Goal: Task Accomplishment & Management: Manage account settings

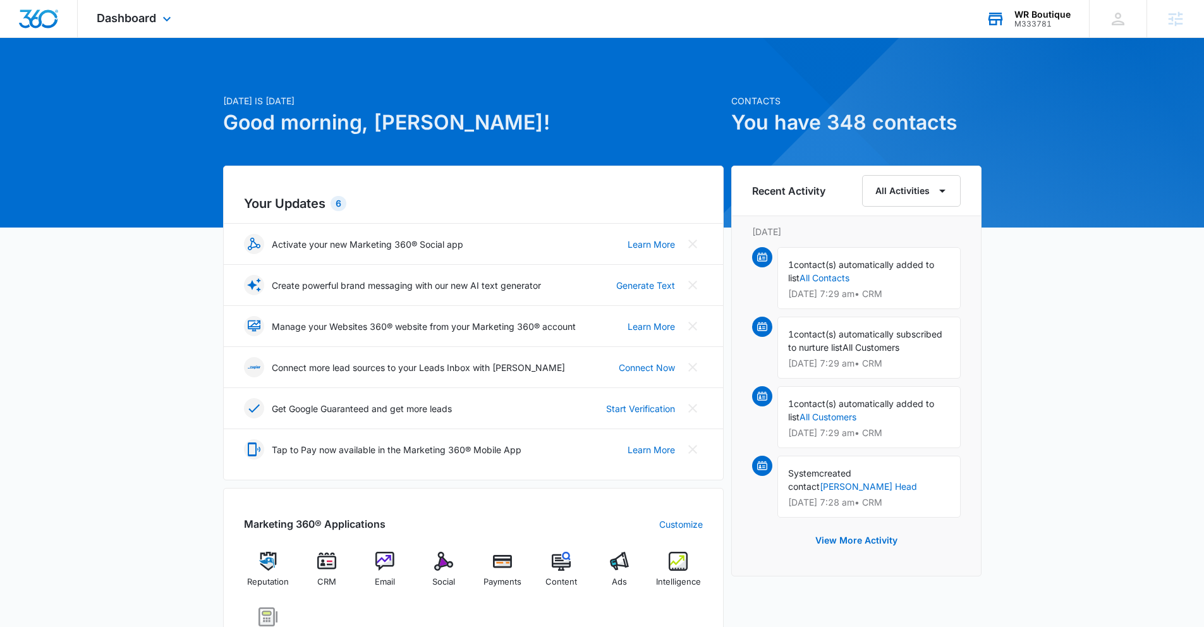
click at [1065, 20] on div "M333781" at bounding box center [1043, 24] width 56 height 9
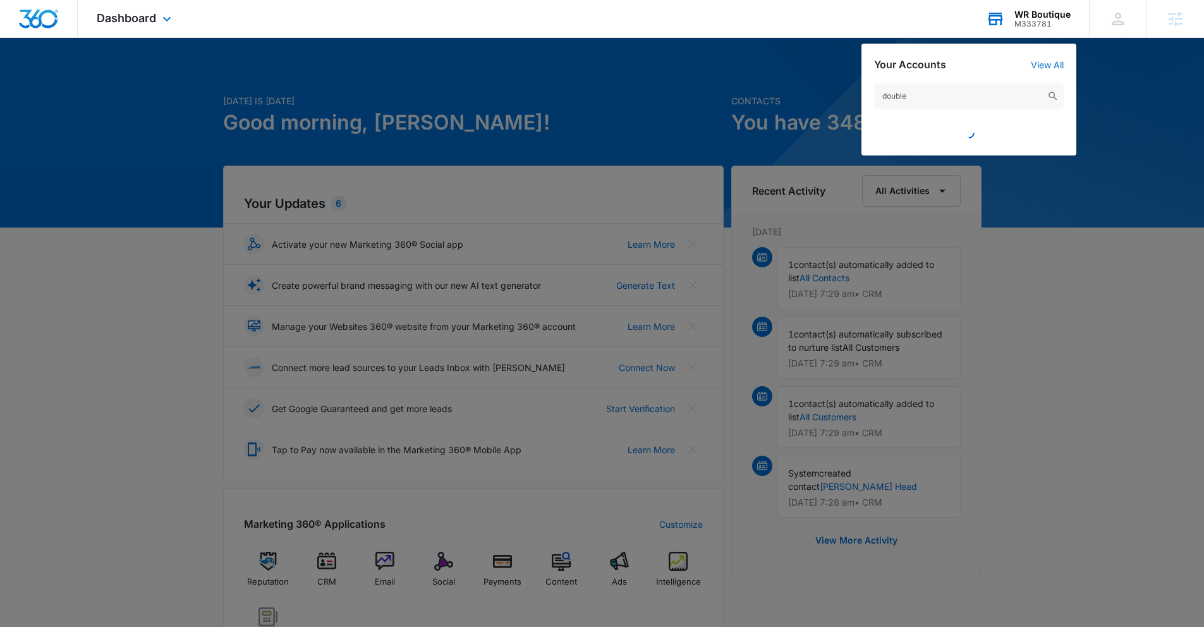
type input "double s"
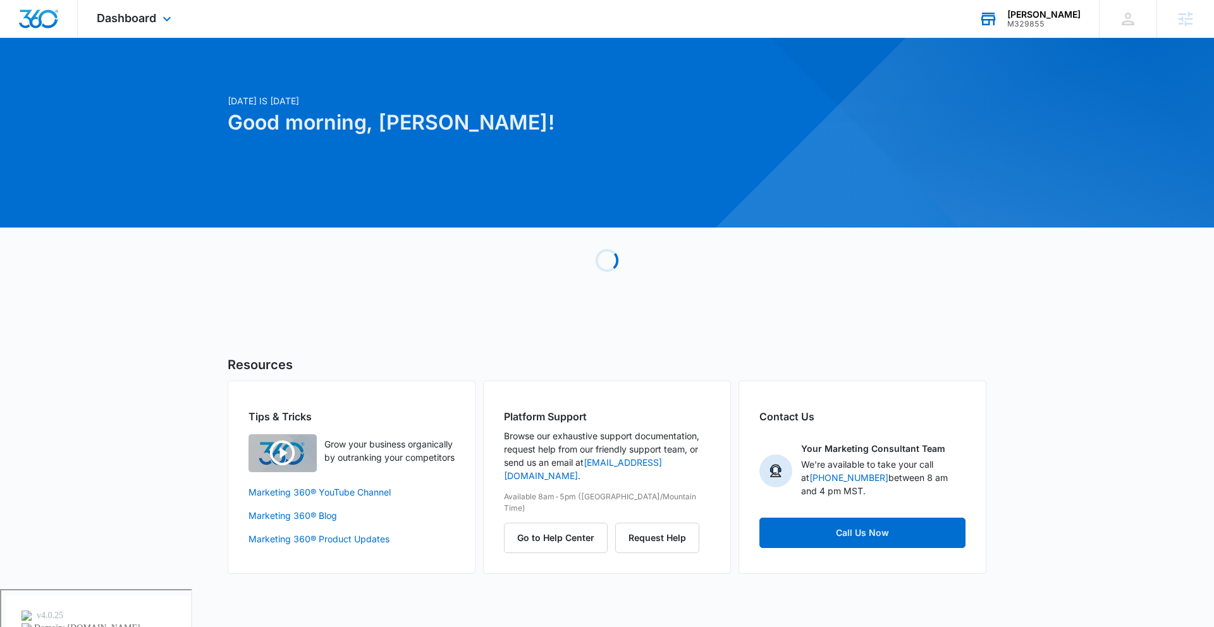
click at [1052, 21] on div "M329855" at bounding box center [1043, 24] width 73 height 9
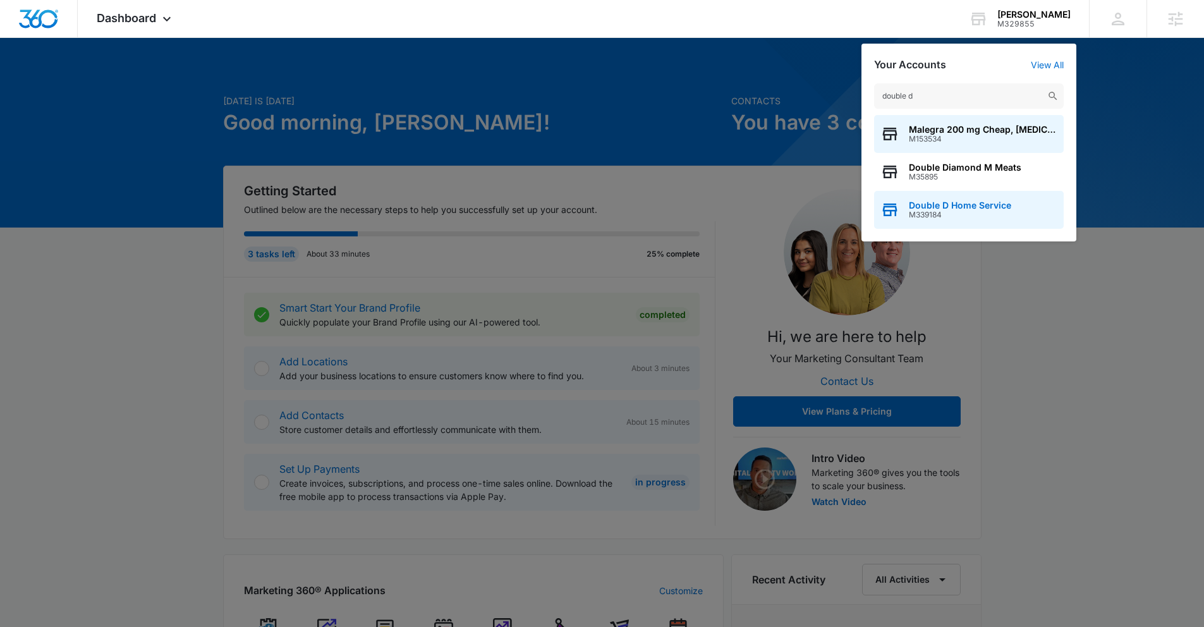
type input "double d"
click at [1044, 204] on div "Double D Home Service M339184" at bounding box center [969, 210] width 190 height 38
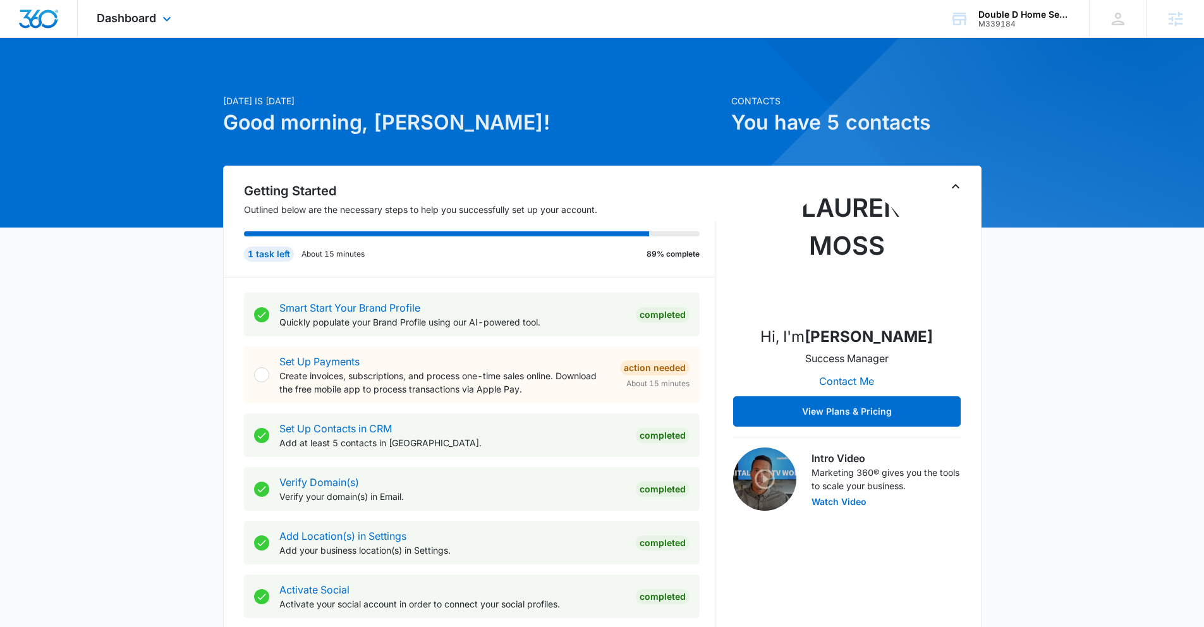
click at [107, 25] on div "Dashboard Apps Reputation Websites Forms CRM Email Social Shop Payments POS Con…" at bounding box center [136, 18] width 116 height 37
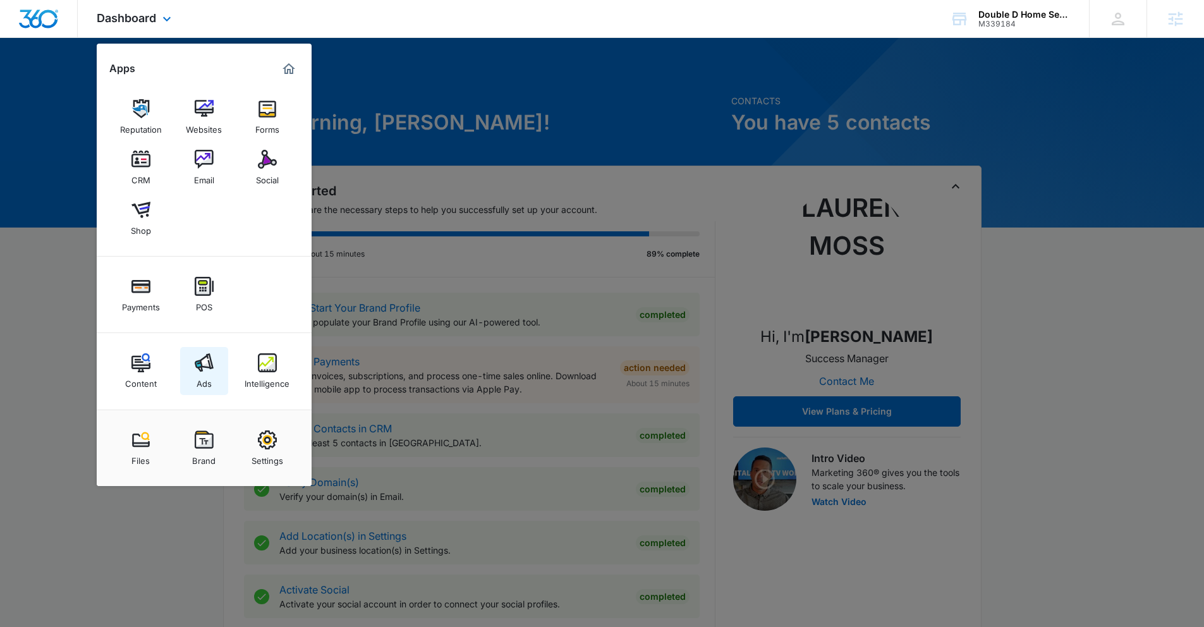
click at [223, 381] on link "Ads" at bounding box center [204, 371] width 48 height 48
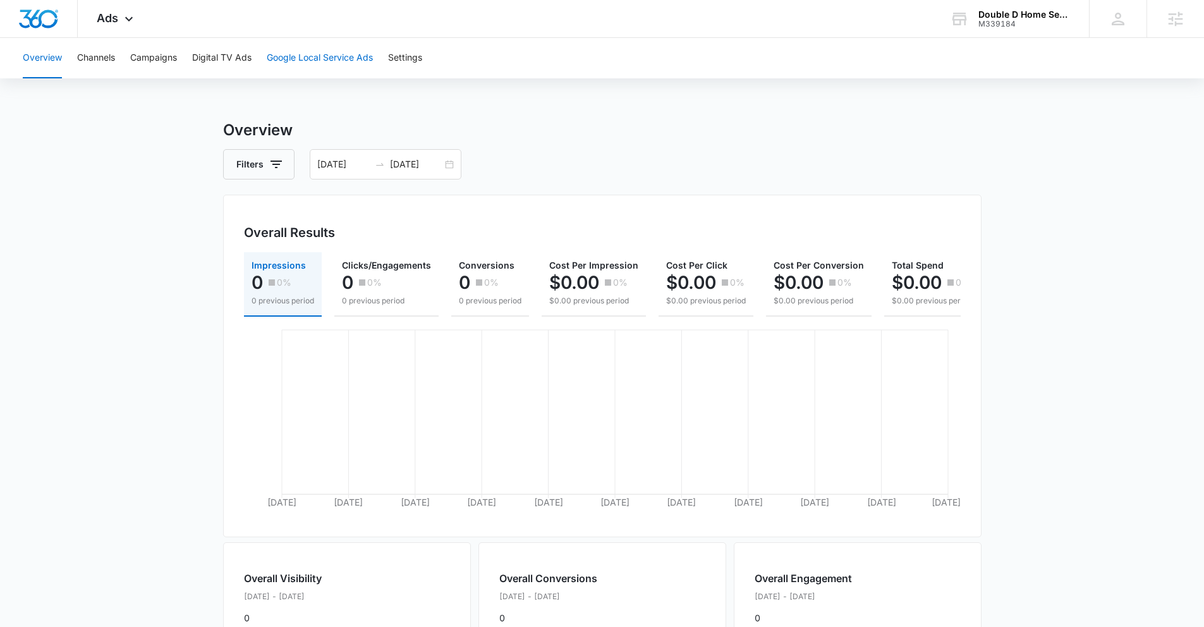
click at [276, 64] on button "Google Local Service Ads" at bounding box center [320, 58] width 106 height 40
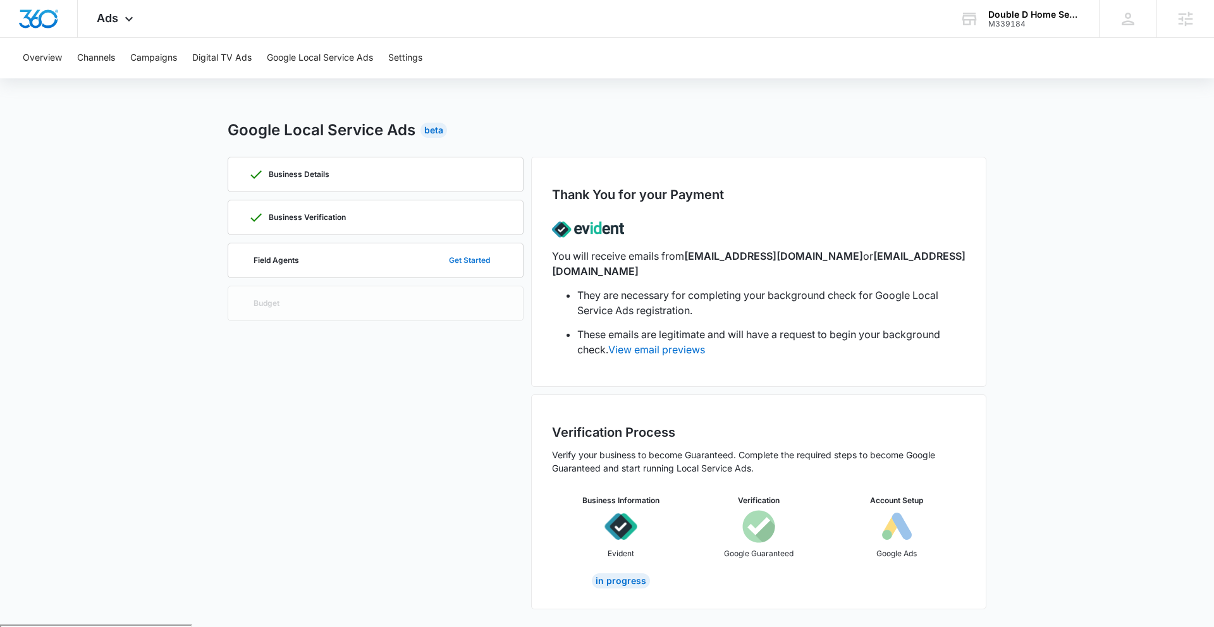
click at [436, 252] on button "Get Started" at bounding box center [469, 260] width 66 height 30
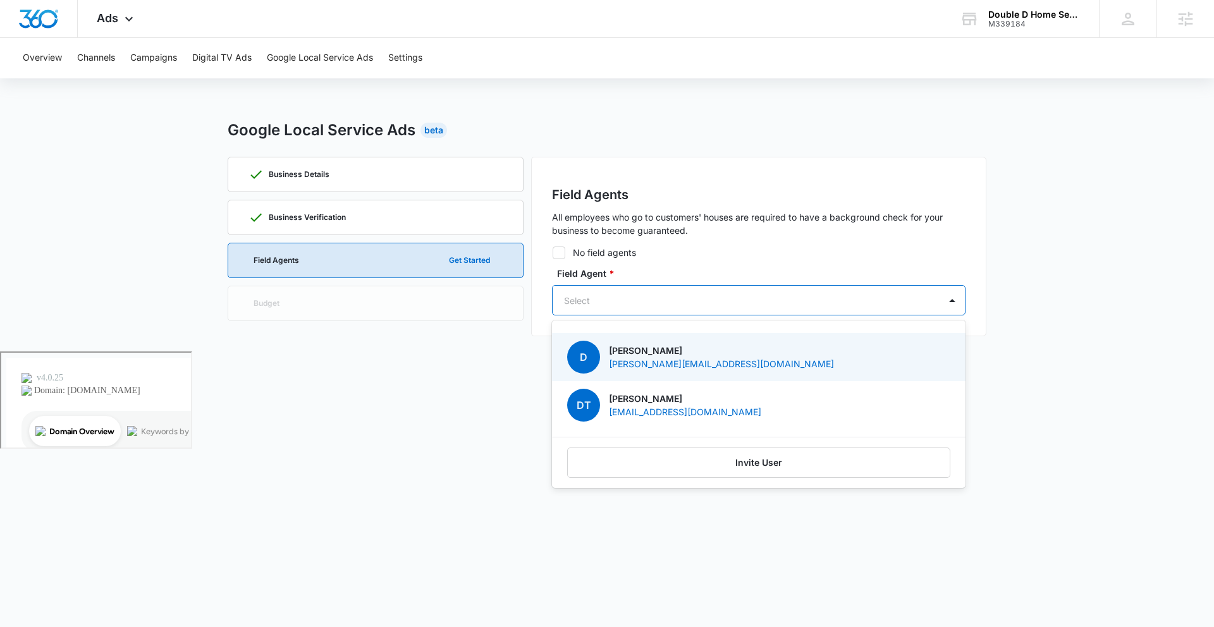
click at [628, 290] on div "Select" at bounding box center [746, 300] width 387 height 28
click at [634, 360] on p "[PERSON_NAME][EMAIL_ADDRESS][DOMAIN_NAME]" at bounding box center [721, 363] width 225 height 13
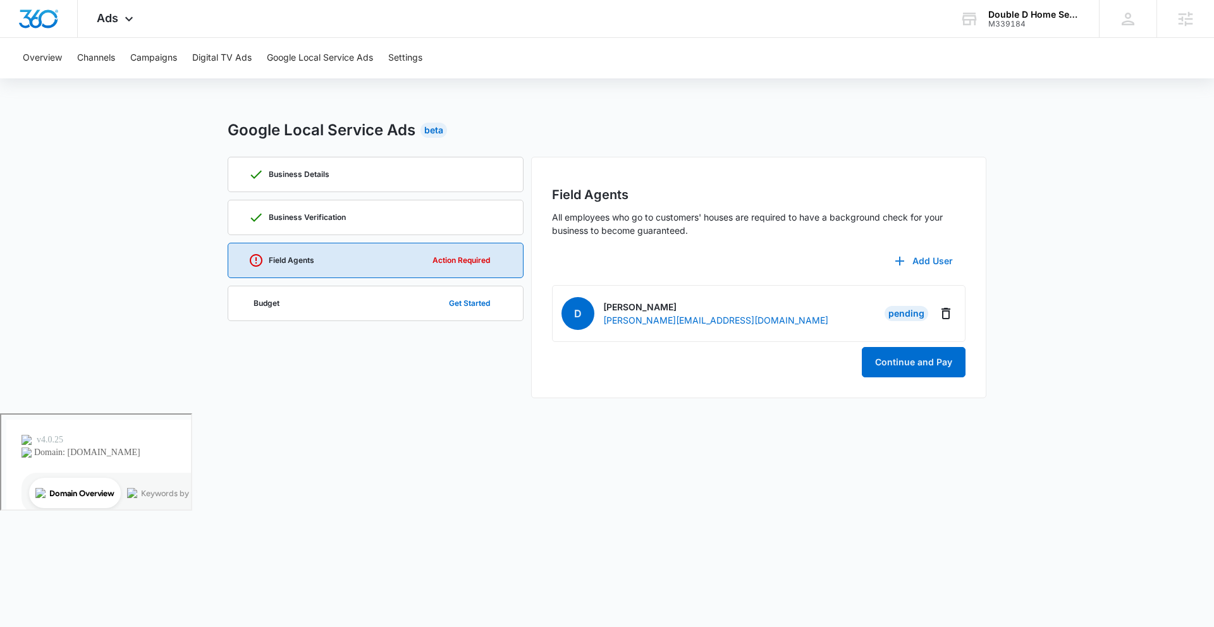
click at [893, 264] on icon "button" at bounding box center [899, 261] width 15 height 15
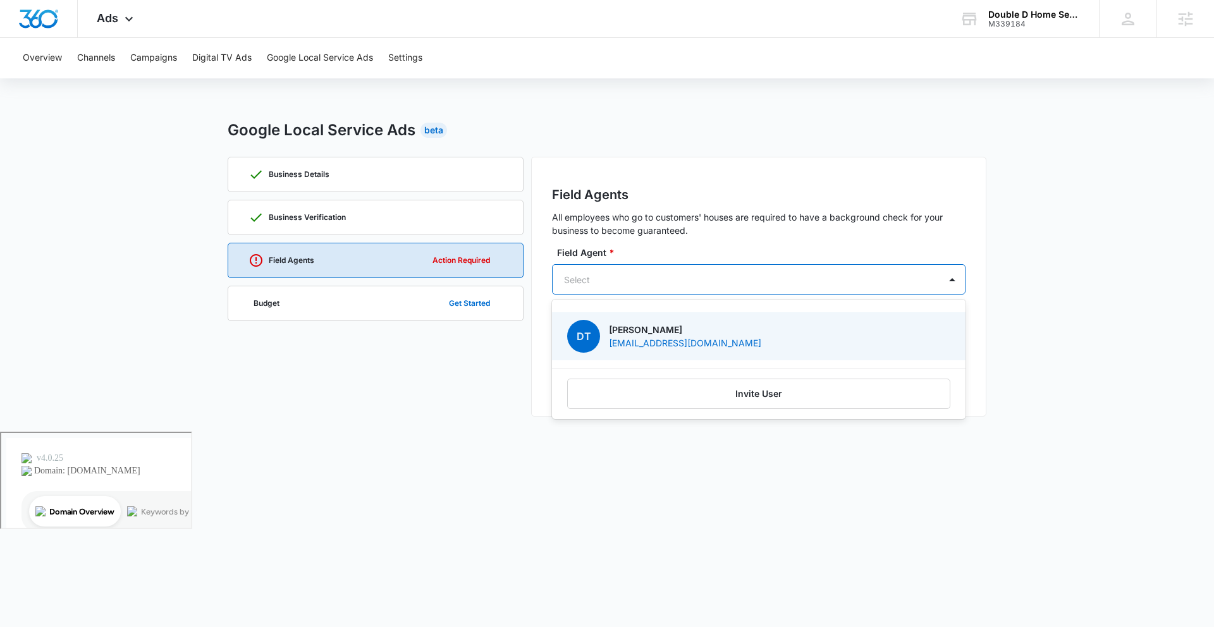
click at [869, 281] on div at bounding box center [743, 280] width 359 height 16
click at [802, 339] on div "DT [PERSON_NAME] [EMAIL_ADDRESS][DOMAIN_NAME]" at bounding box center [757, 336] width 381 height 33
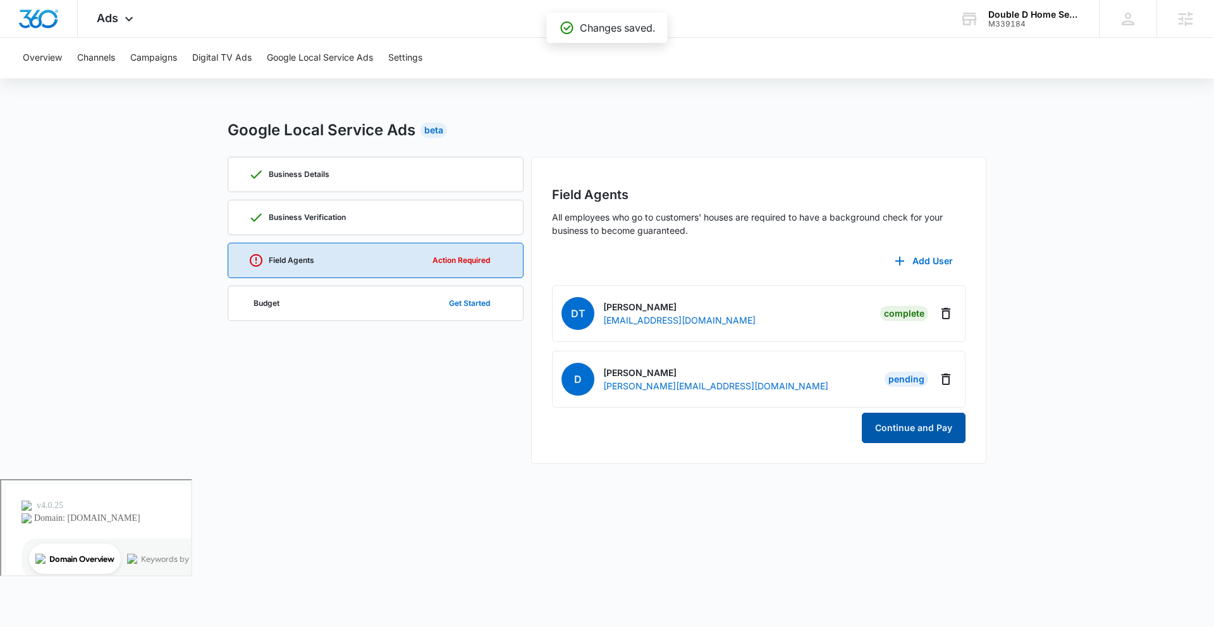
click at [902, 414] on button "Continue and Pay" at bounding box center [914, 428] width 104 height 30
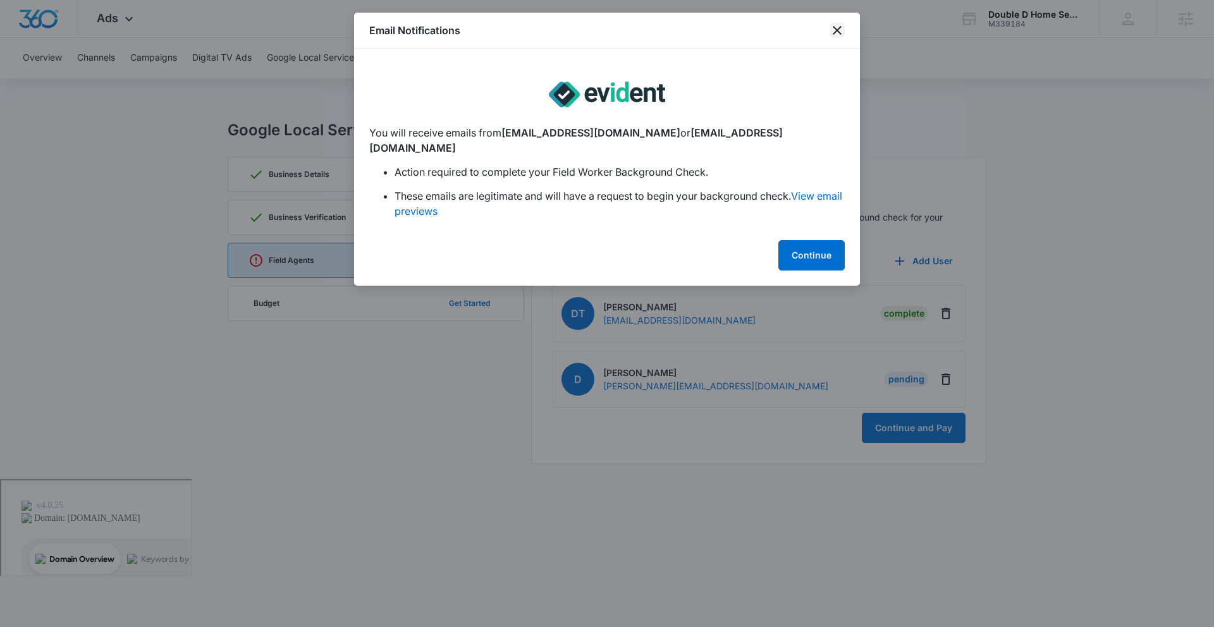
click at [841, 25] on icon "close" at bounding box center [836, 30] width 15 height 15
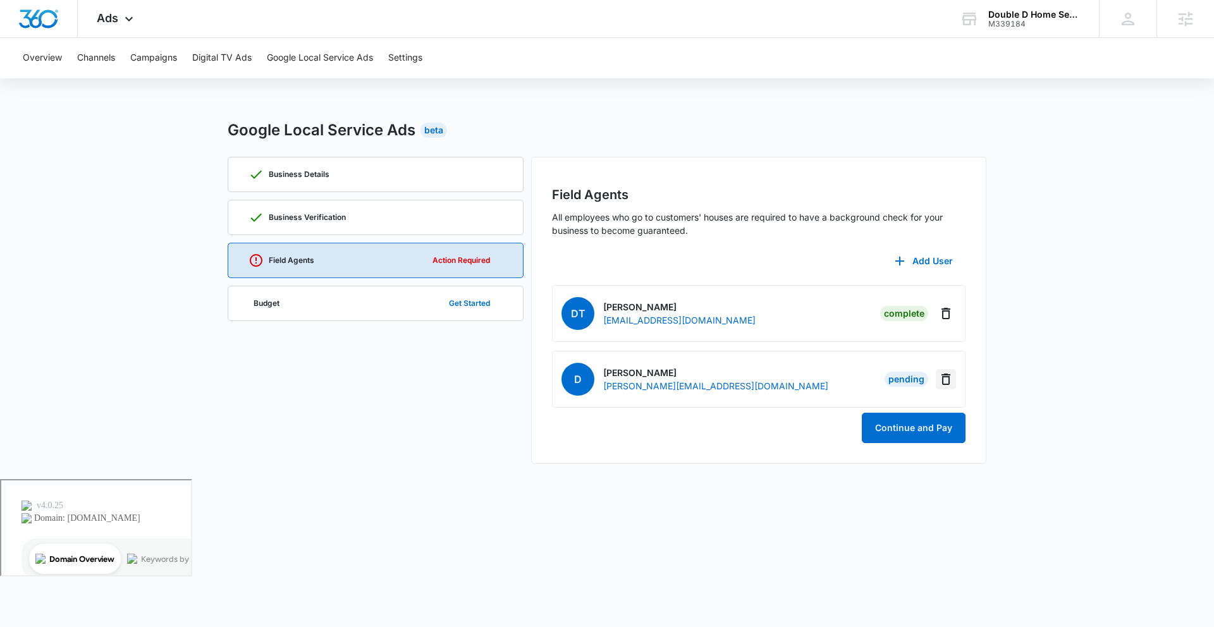
click at [943, 381] on icon "Delete" at bounding box center [945, 379] width 15 height 15
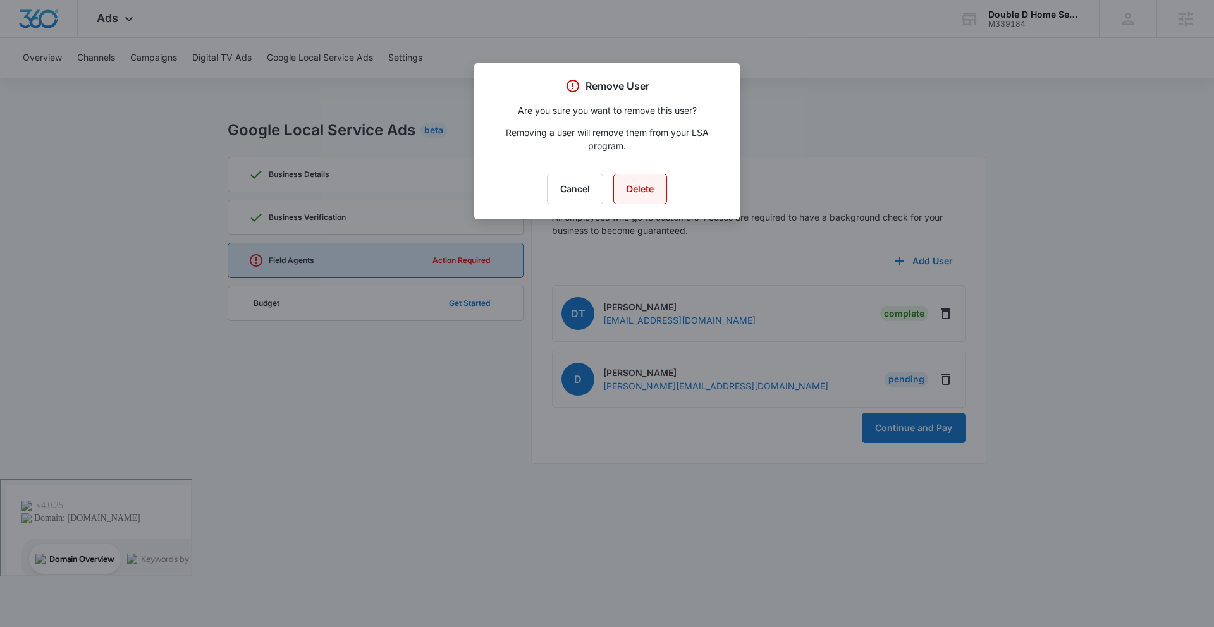
click at [652, 187] on button "Delete" at bounding box center [640, 189] width 54 height 30
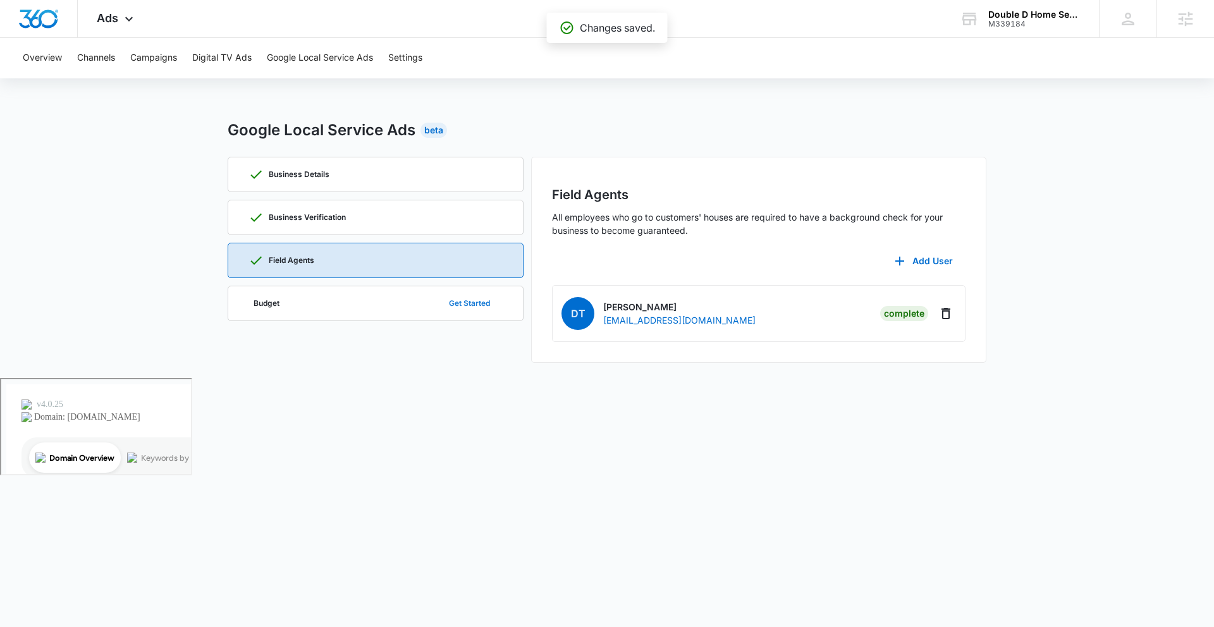
click at [443, 293] on button "Get Started" at bounding box center [469, 303] width 66 height 30
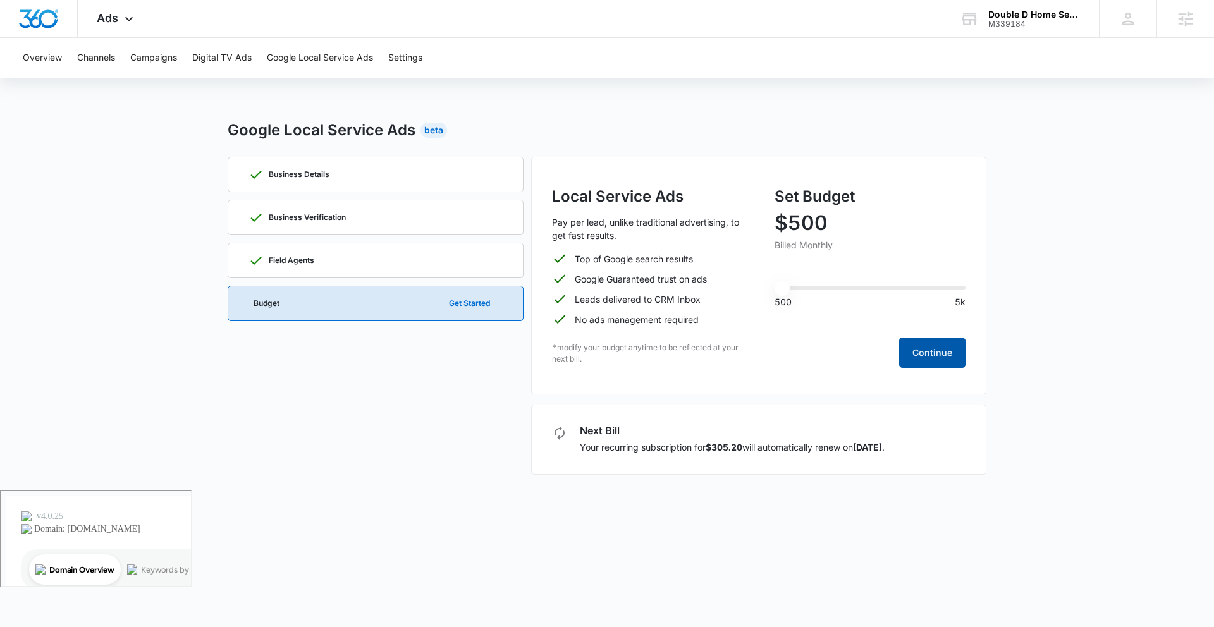
click at [936, 346] on button "Continue" at bounding box center [932, 353] width 66 height 30
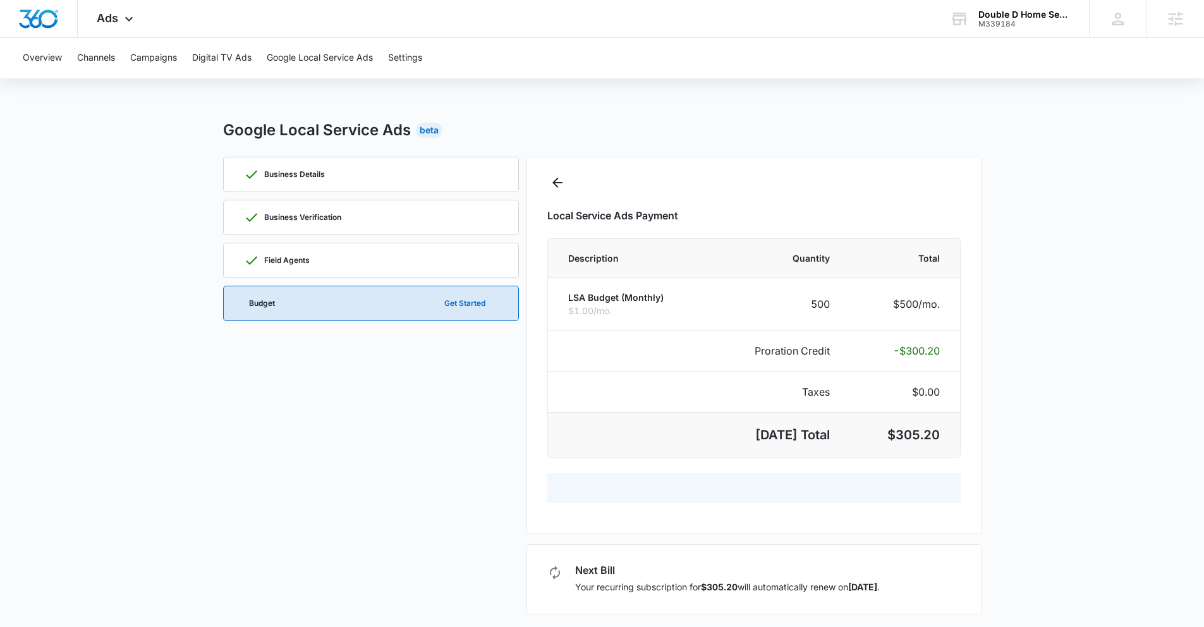
select select "pm_1SDv4mA4n8RTgNjUm3iSPvCj"
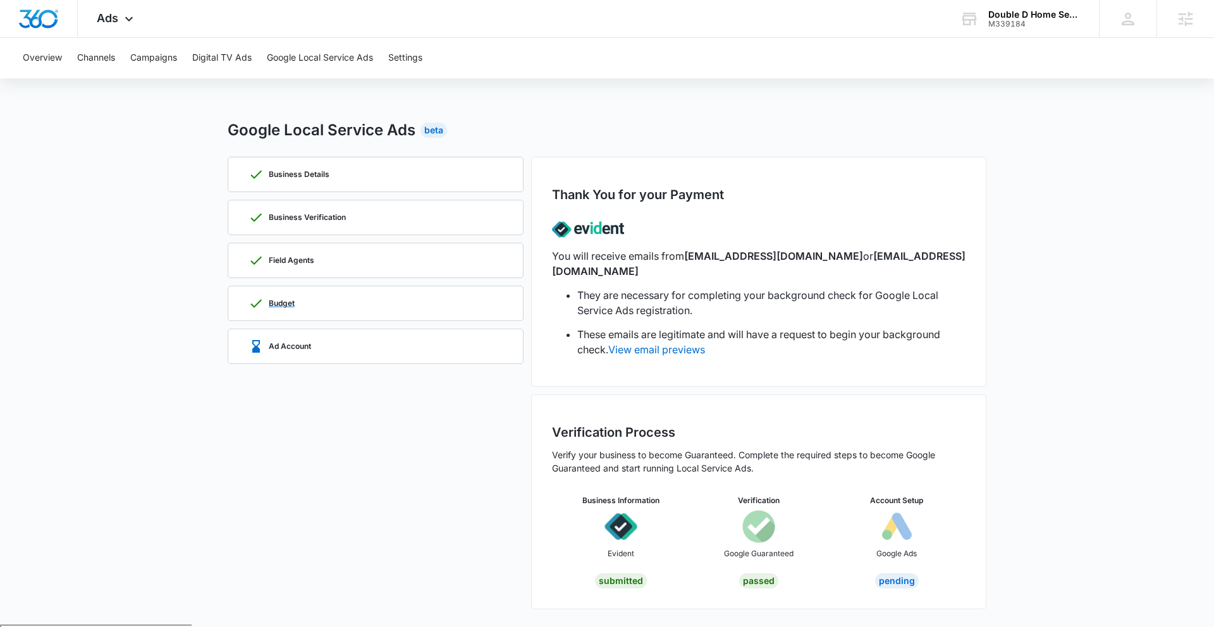
click at [355, 299] on div "Budget" at bounding box center [375, 303] width 254 height 34
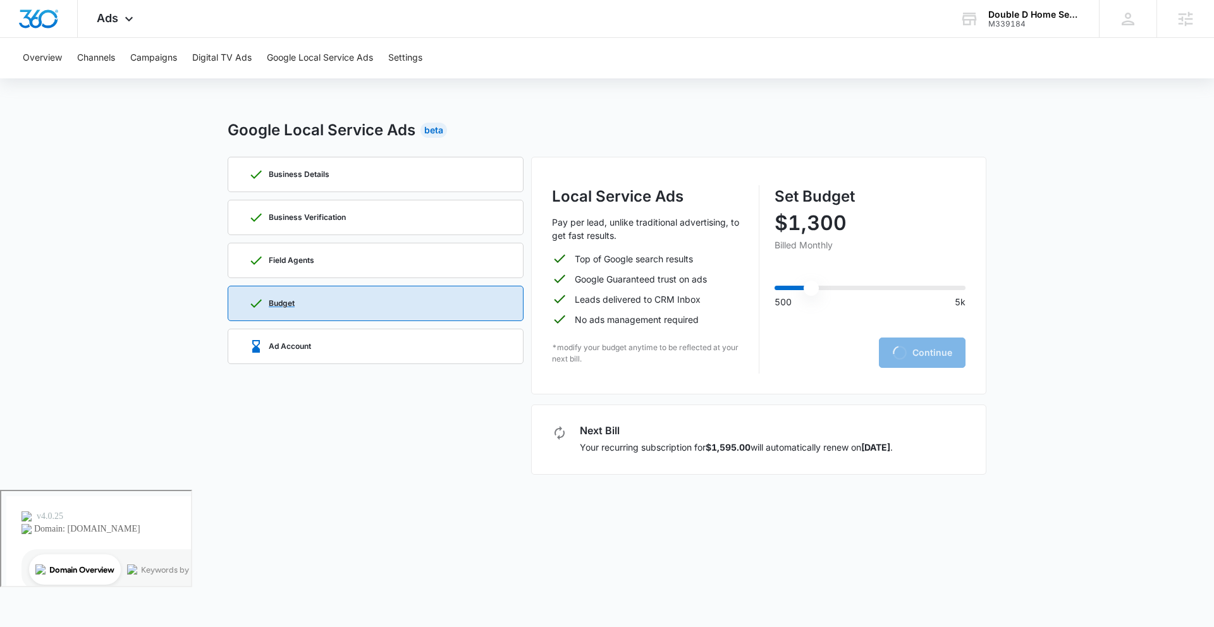
type input "1250"
click at [364, 327] on div "Business Details Business Verification Field Agents Budget Ad Account" at bounding box center [376, 316] width 296 height 318
click at [365, 337] on div "Ad Account" at bounding box center [375, 346] width 254 height 34
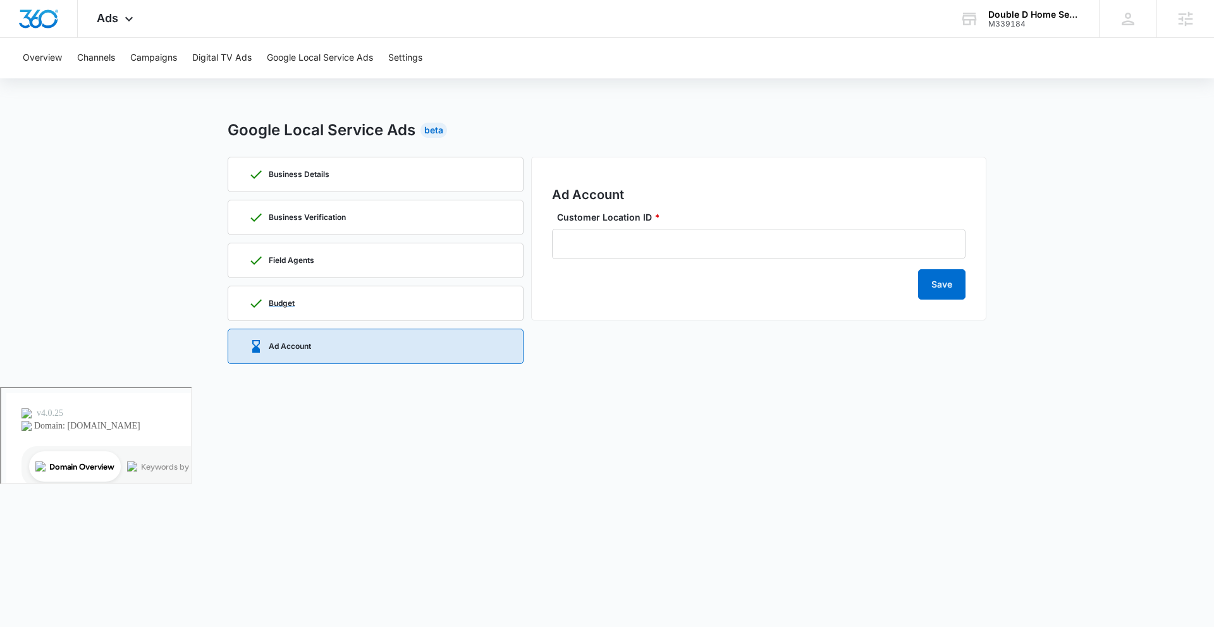
click at [357, 291] on div "Budget" at bounding box center [375, 303] width 254 height 34
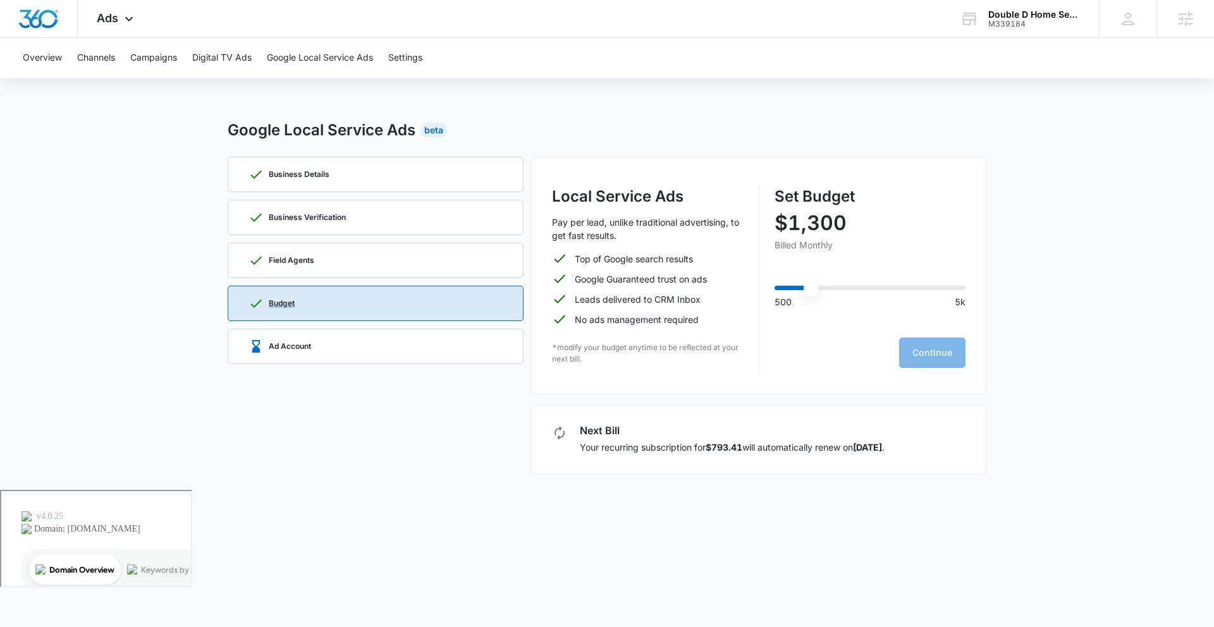
type input "1250"
click at [371, 345] on div "Ad Account" at bounding box center [375, 346] width 254 height 34
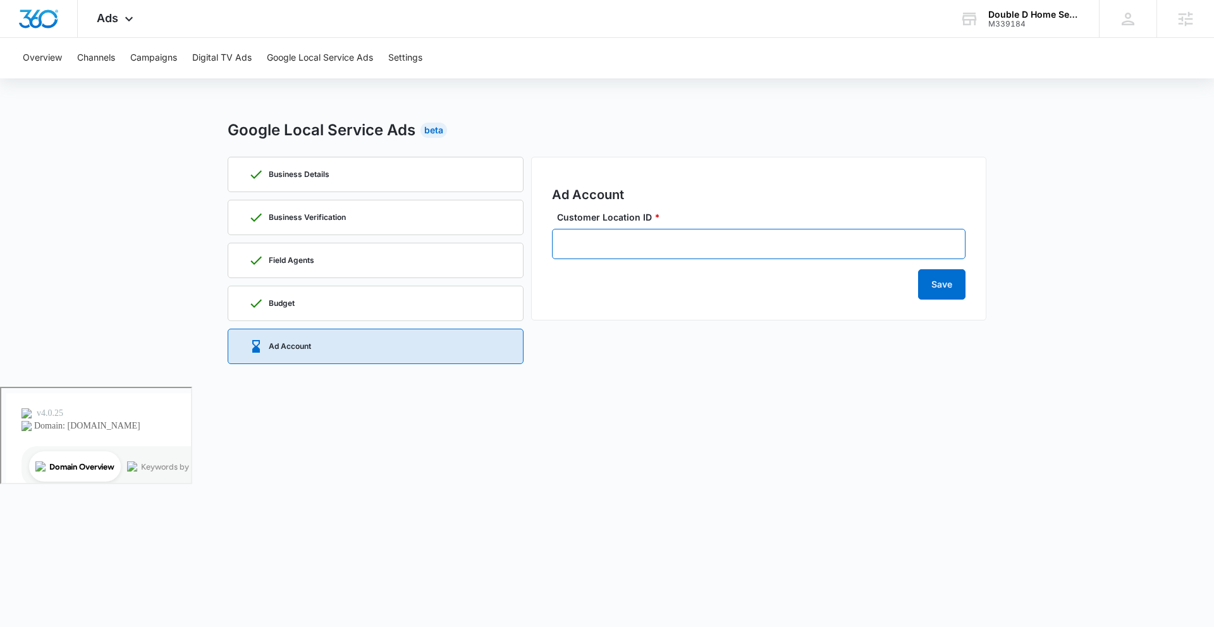
click at [551, 256] on div "Ad Account Customer Location ID * Save" at bounding box center [758, 239] width 455 height 164
click at [827, 183] on div "Ad Account Customer Location ID * Save" at bounding box center [758, 239] width 455 height 164
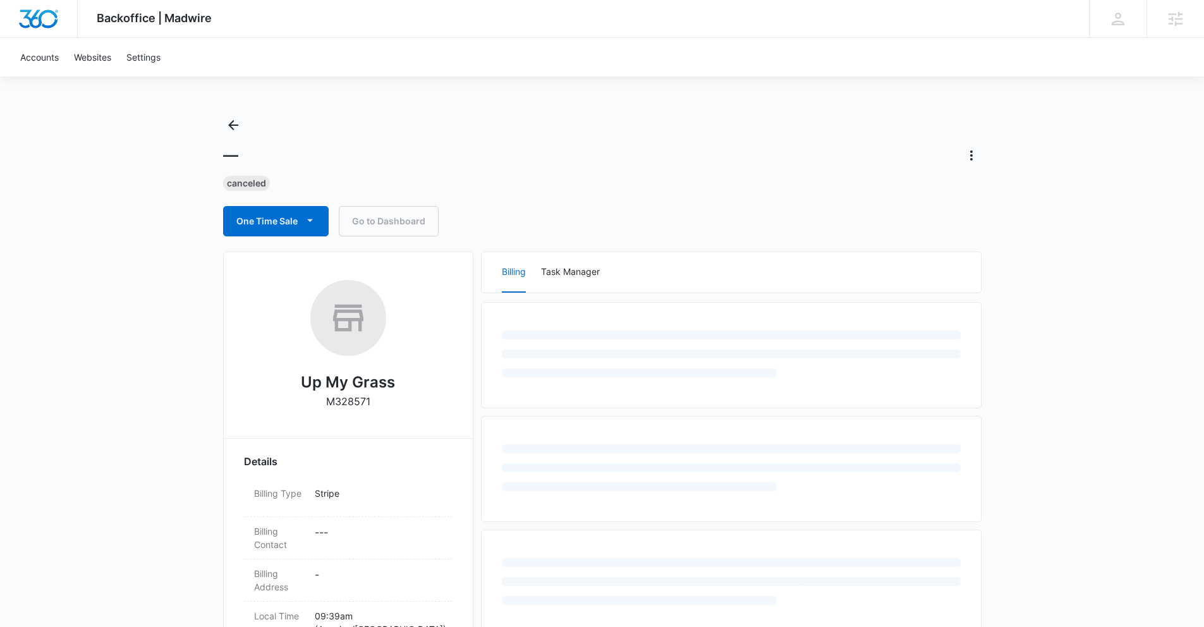
scroll to position [3, 0]
click at [228, 128] on icon "Back" at bounding box center [233, 124] width 15 height 15
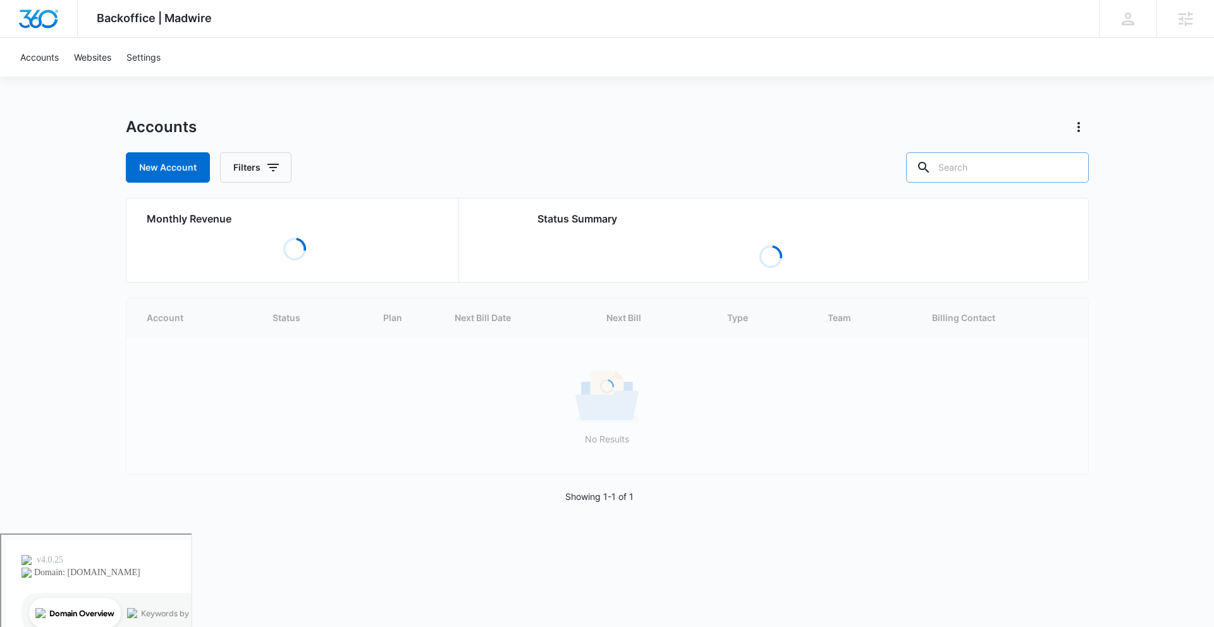
click at [1044, 181] on input "text" at bounding box center [997, 167] width 183 height 30
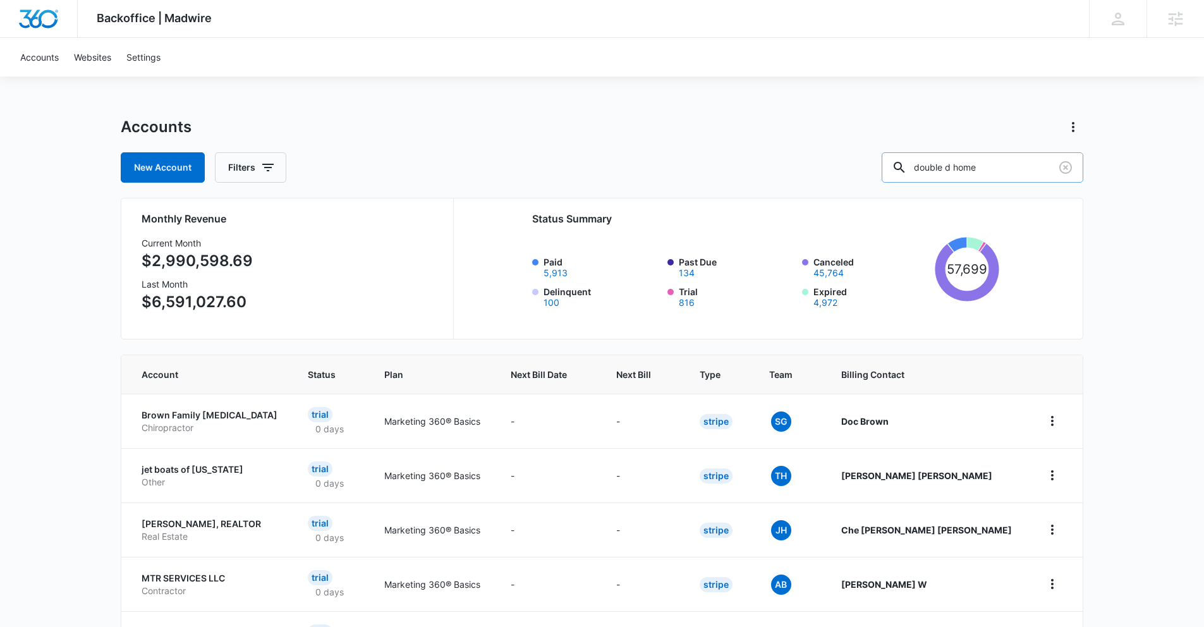
type input "double d home"
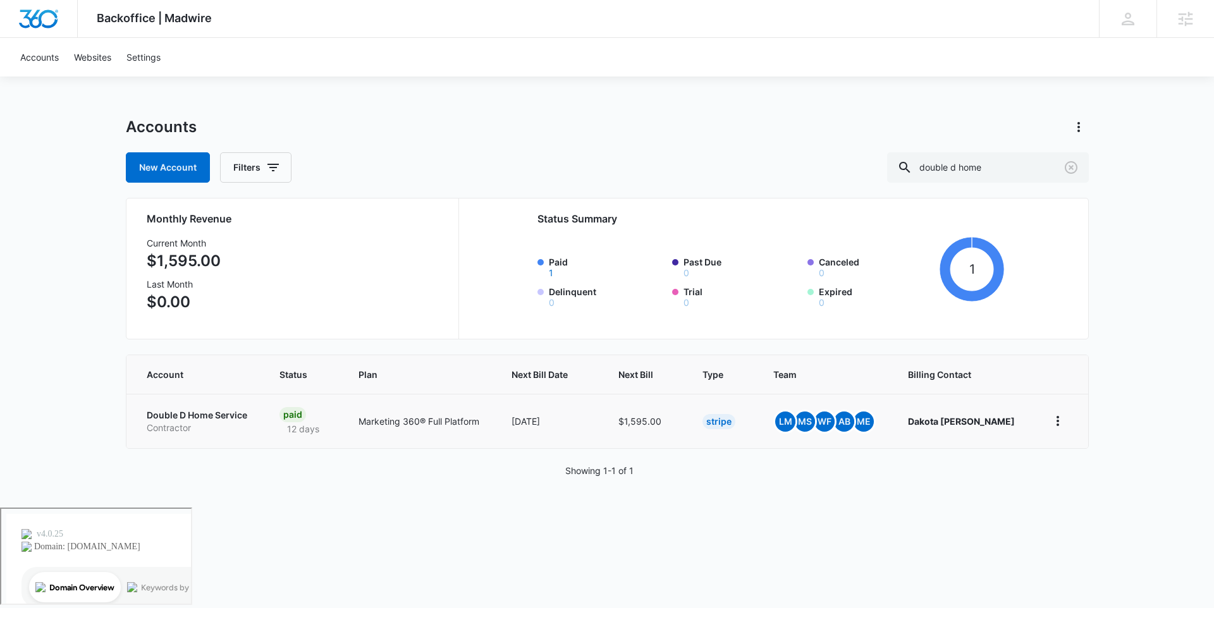
click at [236, 415] on p "Double D Home Service" at bounding box center [198, 415] width 102 height 13
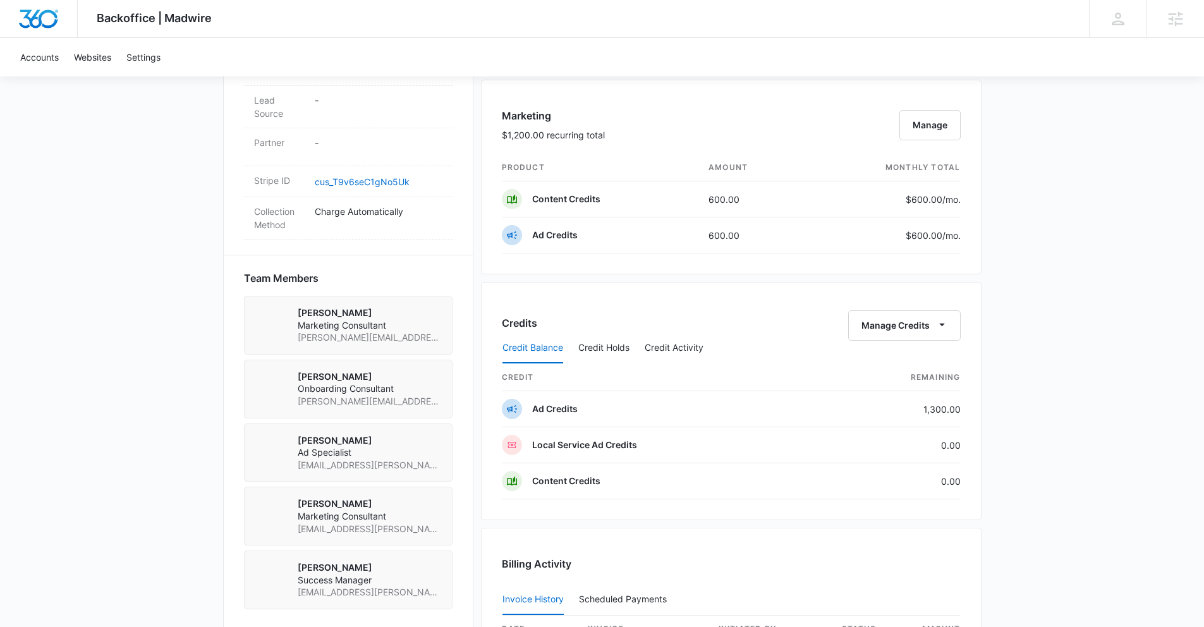
scroll to position [779, 0]
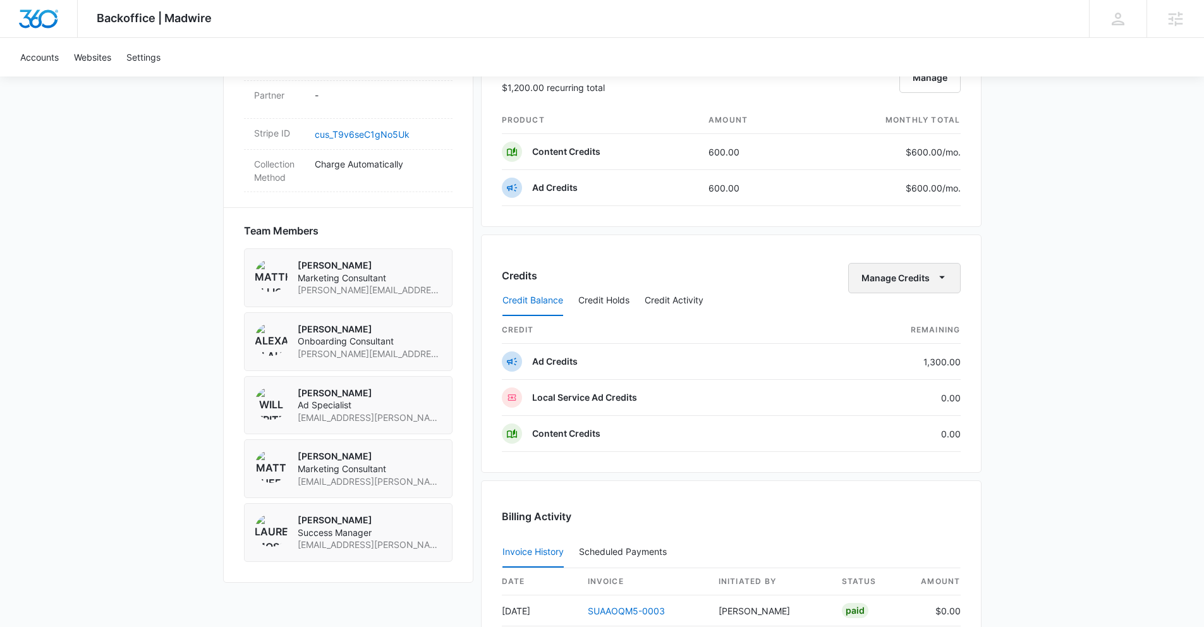
click at [926, 272] on button "Manage Credits" at bounding box center [904, 278] width 113 height 30
click at [903, 317] on div "Transfer Credits" at bounding box center [897, 318] width 66 height 9
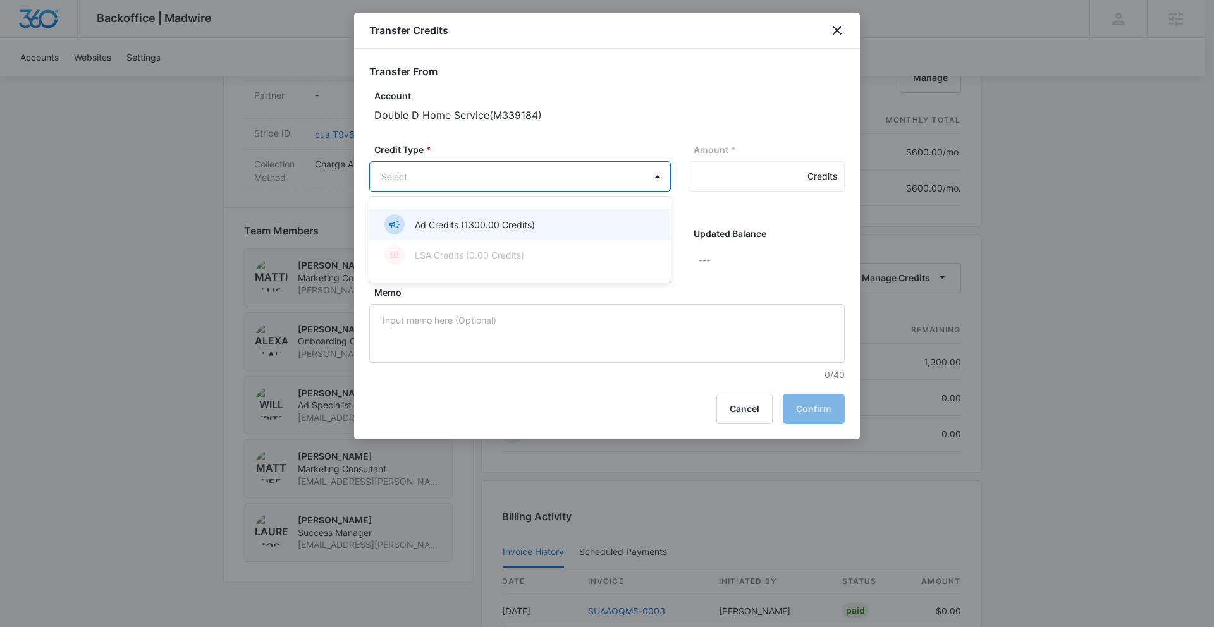
click at [526, 163] on body "Backoffice | Madwire Apps Settings Lauren Moss lauren.moss@madwire.com My Profi…" at bounding box center [607, 111] width 1214 height 1780
click at [522, 229] on p "Ad Credits (1300.00 Credits)" at bounding box center [475, 224] width 120 height 13
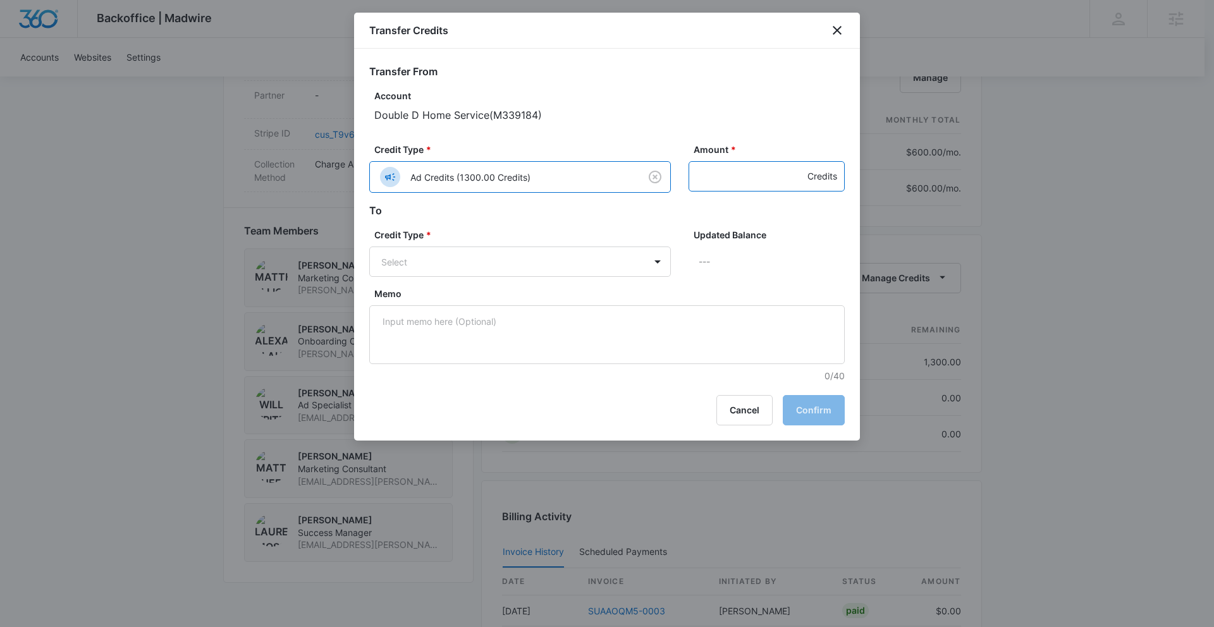
click at [720, 170] on input "Amount *" at bounding box center [767, 176] width 156 height 30
type input "1300"
click at [570, 264] on body "Backoffice | Madwire Apps Settings Lauren Moss lauren.moss@madwire.com My Profi…" at bounding box center [607, 111] width 1214 height 1780
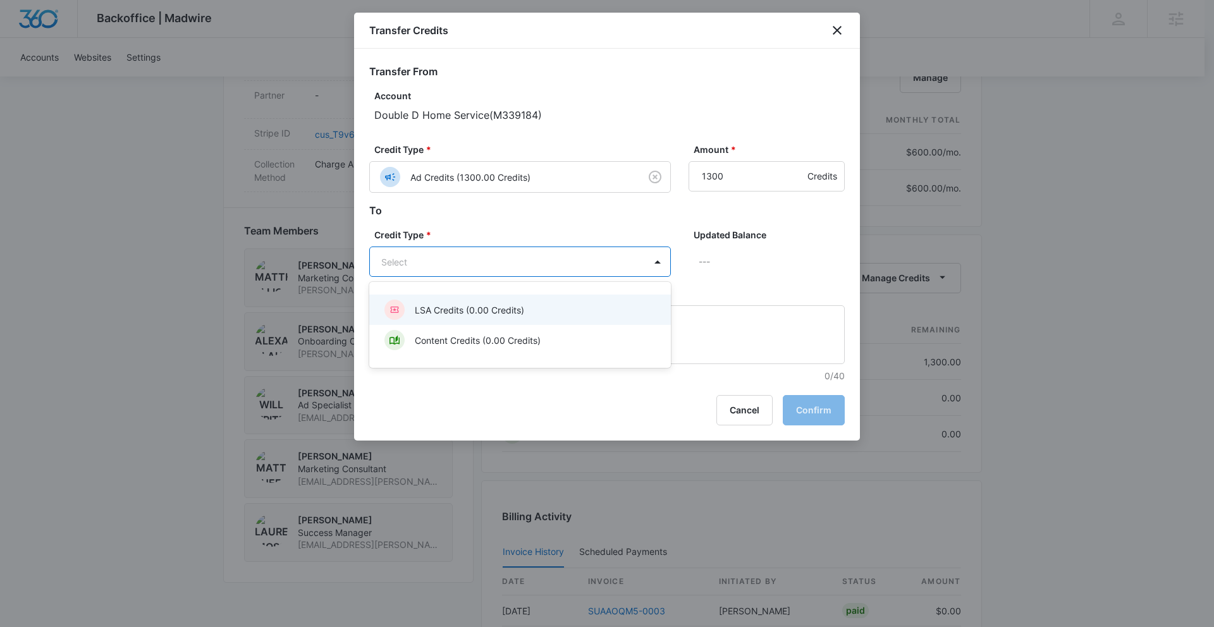
click at [545, 321] on div "LSA Credits (0.00 Credits)" at bounding box center [520, 310] width 302 height 30
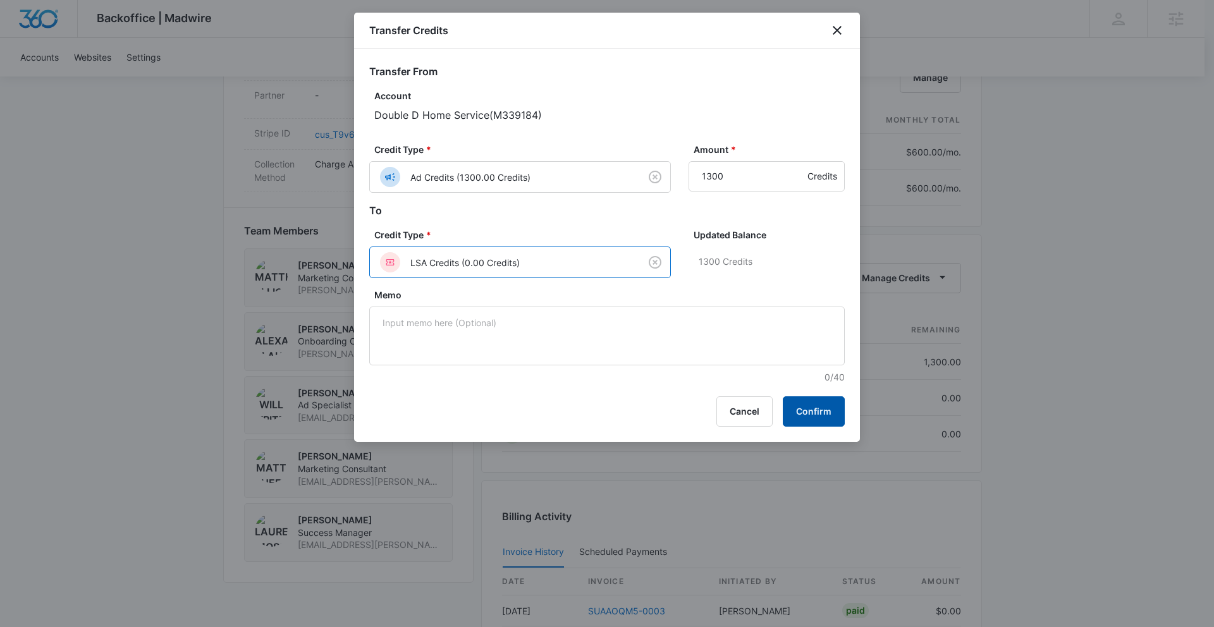
click at [814, 414] on button "Confirm" at bounding box center [814, 411] width 62 height 30
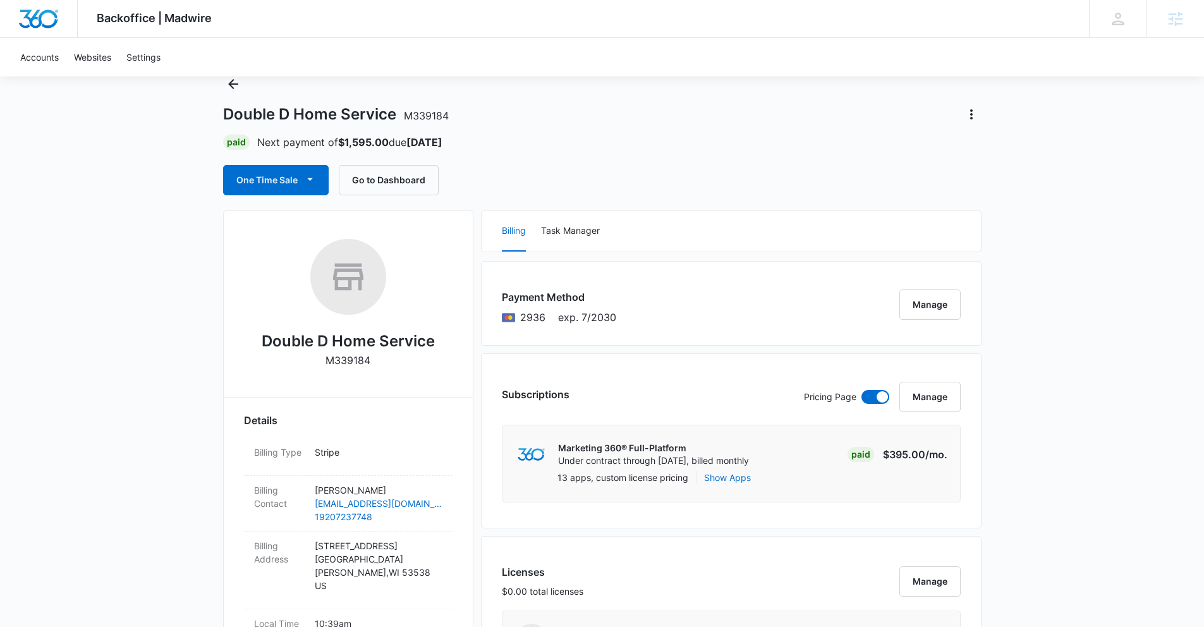
scroll to position [0, 0]
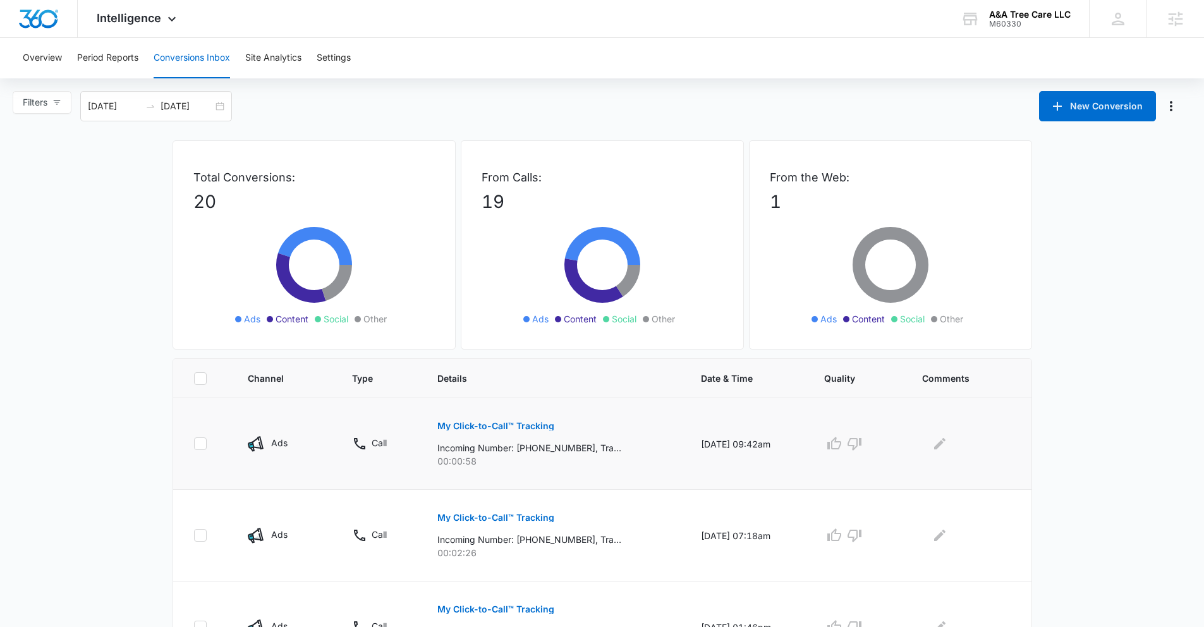
click at [518, 425] on p "My Click-to-Call™ Tracking" at bounding box center [496, 426] width 117 height 9
